Goal: Task Accomplishment & Management: Complete application form

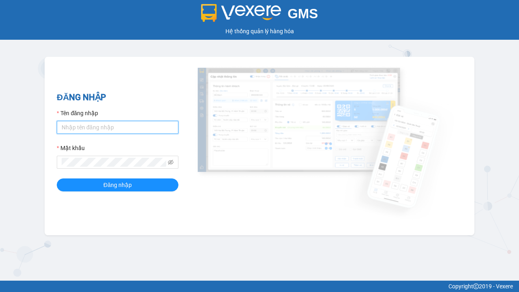
click at [118, 127] on input "Tên đăng nhập" at bounding box center [118, 127] width 122 height 13
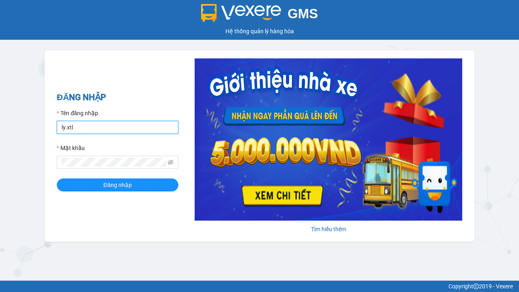
type input "ly.xtl"
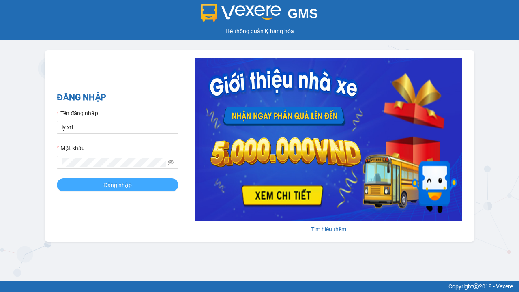
click at [118, 185] on span "Đăng nhập" at bounding box center [117, 185] width 28 height 9
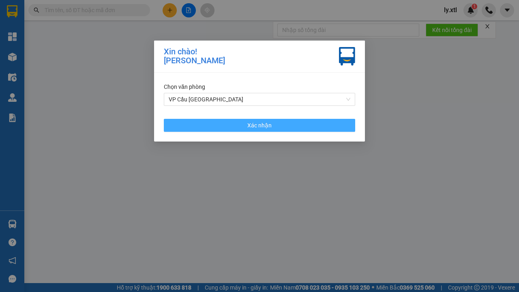
click at [260, 125] on span "Xác nhận" at bounding box center [259, 125] width 24 height 9
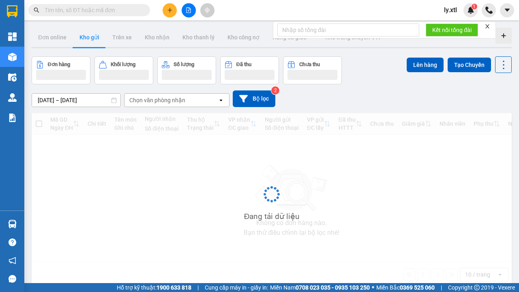
click at [170, 10] on icon "plus" at bounding box center [170, 10] width 4 height 0
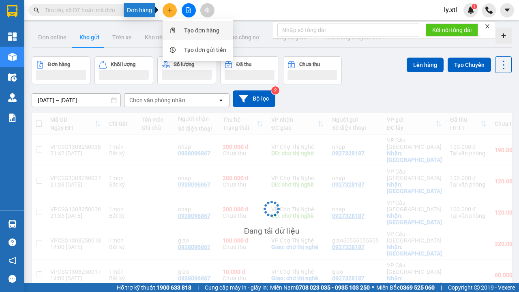
click at [202, 30] on div "Tạo đơn hàng" at bounding box center [201, 30] width 35 height 9
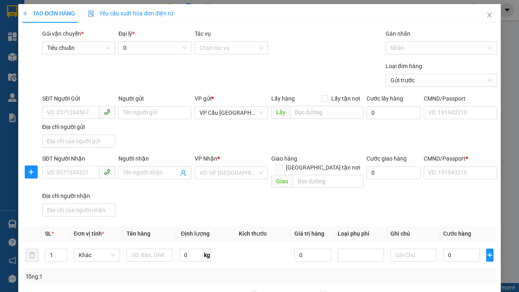
type input "0927328187"
click at [79, 129] on div "0927328187 - nhạp" at bounding box center [78, 129] width 63 height 9
type input "nhạp"
checkbox input "true"
type input "[GEOGRAPHIC_DATA]"
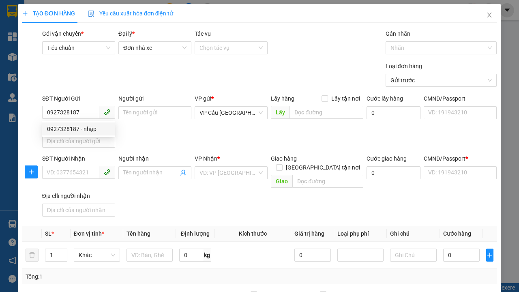
type input "123456789112"
type input "0938096867"
type input "nhap"
type input "chợ thị nghè"
type input "10.000"
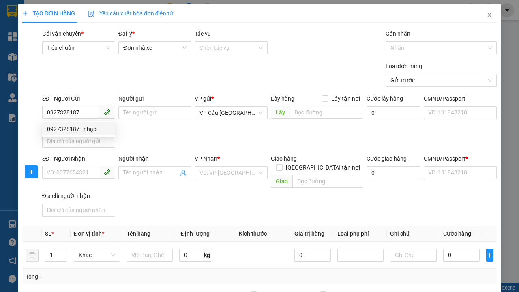
type input "123456789456"
type input "200.000"
type input "15.000"
type input "20.000"
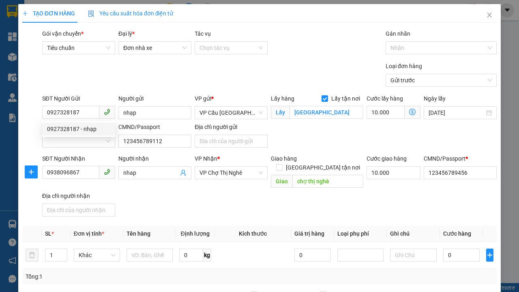
type input "0927328187"
type input "320.000"
